Goal: Task Accomplishment & Management: Complete application form

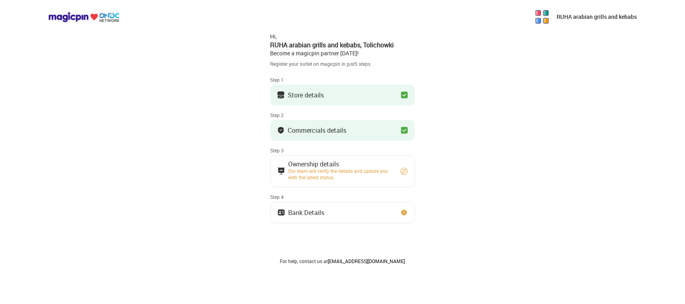
click at [316, 211] on div "Bank Details" at bounding box center [307, 213] width 36 height 4
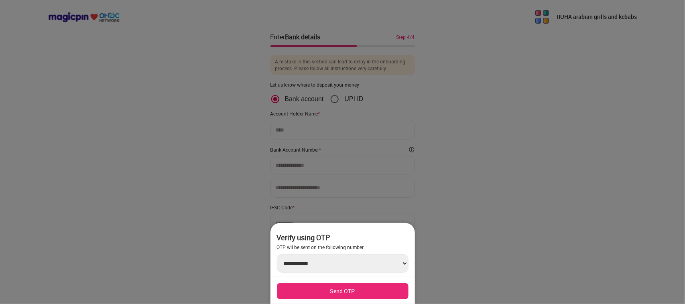
scroll to position [2, 0]
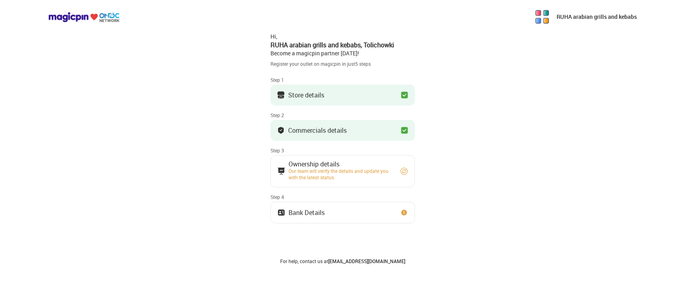
scroll to position [2, 0]
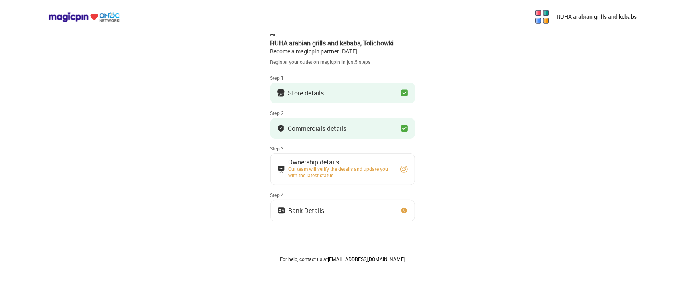
click at [329, 191] on div "Hi, RUHA arabian grills and kebabs , Tolichowki Become a magicpin partner [DATE…" at bounding box center [342, 144] width 144 height 236
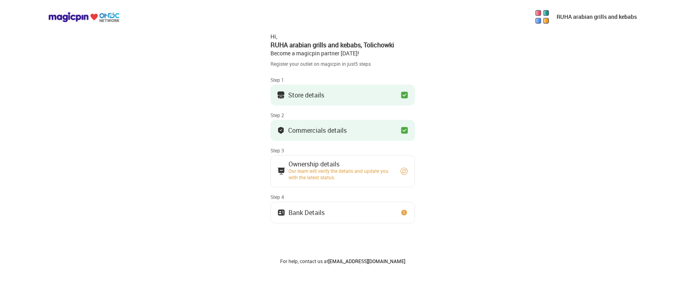
scroll to position [2, 0]
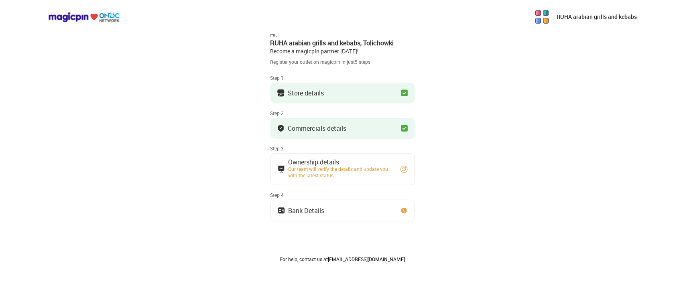
click at [383, 209] on button "Bank Details" at bounding box center [342, 211] width 144 height 22
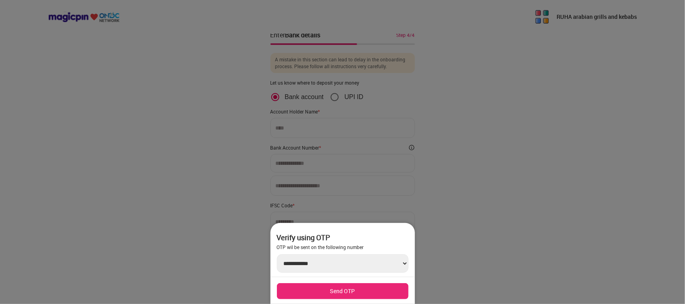
click at [263, 129] on div at bounding box center [342, 152] width 685 height 304
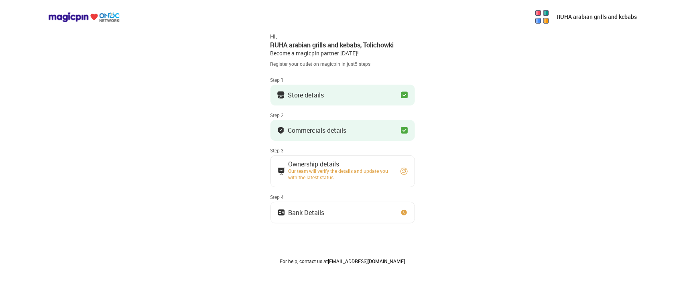
click at [337, 223] on button "Bank Details" at bounding box center [342, 213] width 144 height 22
